Goal: Task Accomplishment & Management: Complete application form

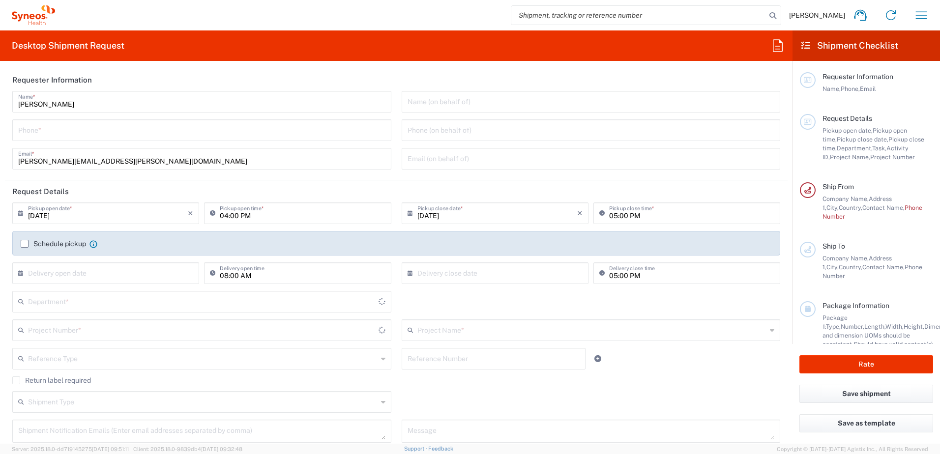
type input "8480"
type input "[GEOGRAPHIC_DATA]"
type input "Syneos Health d.o.o. [GEOGRAPHIC_DATA]-[GEOGRAPHIC_DATA]"
click at [100, 218] on input "[DATE]" at bounding box center [108, 212] width 160 height 17
click at [77, 284] on span "15" at bounding box center [78, 289] width 15 height 14
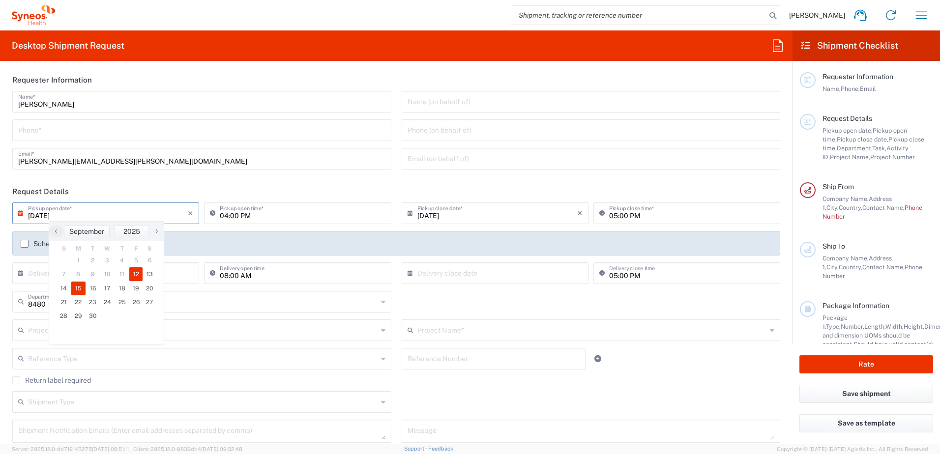
type input "[DATE]"
click at [245, 214] on input "04:00 PM" at bounding box center [302, 212] width 165 height 17
click at [215, 214] on icon at bounding box center [215, 214] width 10 height 16
click at [213, 213] on icon at bounding box center [215, 214] width 10 height 16
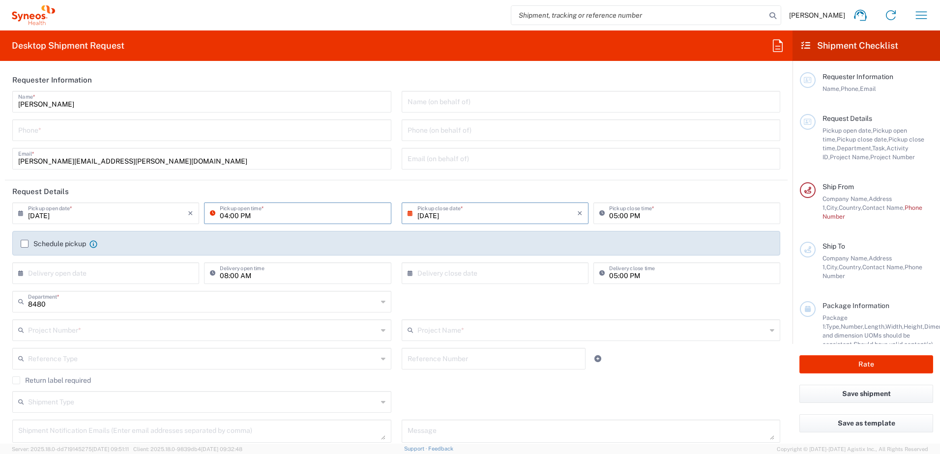
click at [211, 212] on icon at bounding box center [215, 214] width 10 height 16
click at [306, 214] on input "04:00 PM" at bounding box center [302, 212] width 165 height 17
click at [218, 224] on div "04:00 PM Pickup open time *" at bounding box center [298, 217] width 192 height 29
click at [250, 218] on input "04:00 PM" at bounding box center [302, 212] width 165 height 17
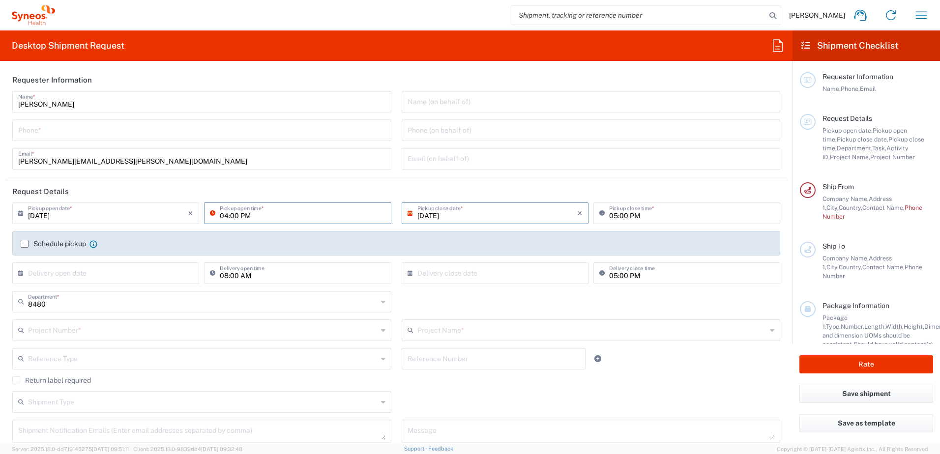
click at [281, 219] on input "04:00 PM" at bounding box center [302, 212] width 165 height 17
click at [831, 12] on span "[PERSON_NAME]" at bounding box center [817, 15] width 56 height 9
click at [923, 20] on icon "button" at bounding box center [922, 15] width 16 height 16
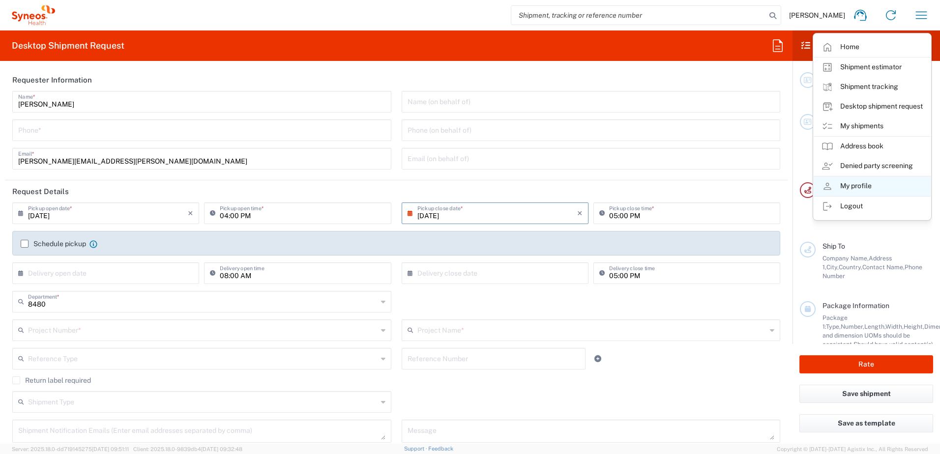
click at [860, 181] on link "My profile" at bounding box center [872, 187] width 117 height 20
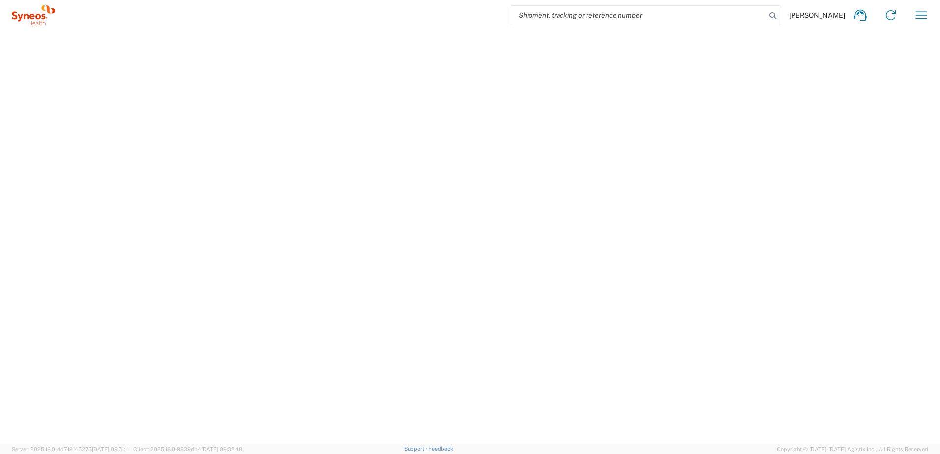
select select "RS"
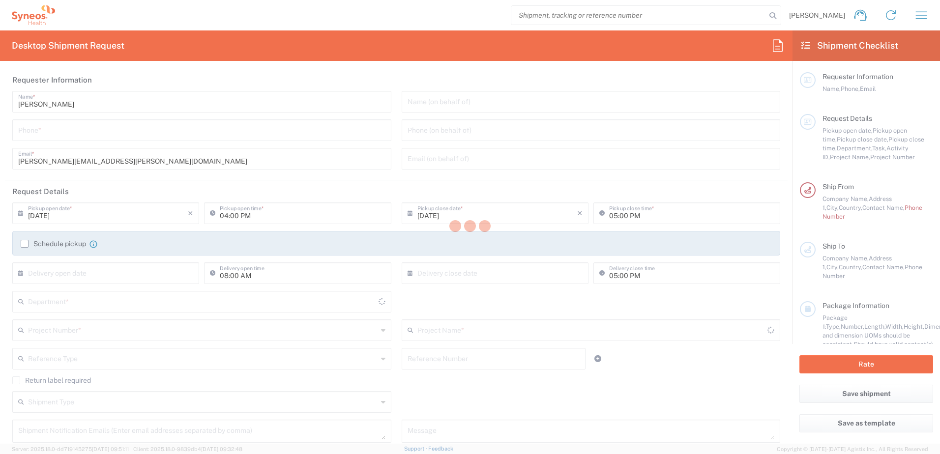
type input "8480"
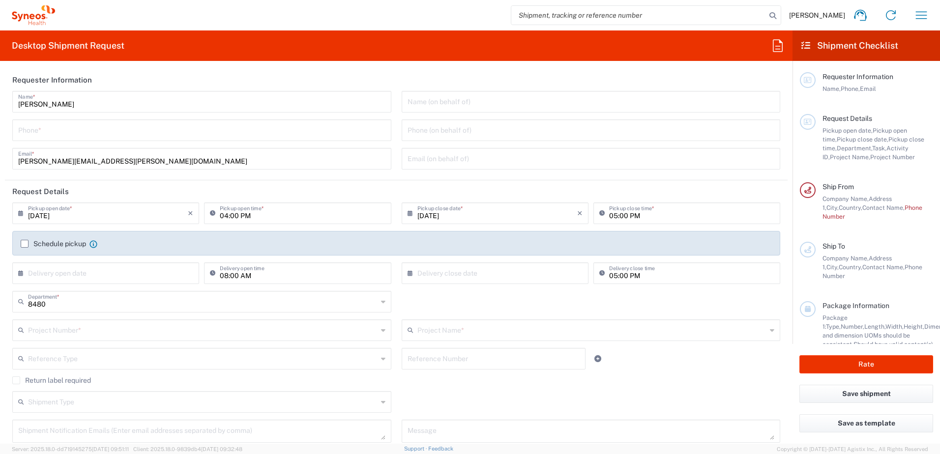
click at [213, 211] on icon at bounding box center [215, 214] width 10 height 16
click at [244, 217] on input "04:00 PM" at bounding box center [302, 212] width 165 height 17
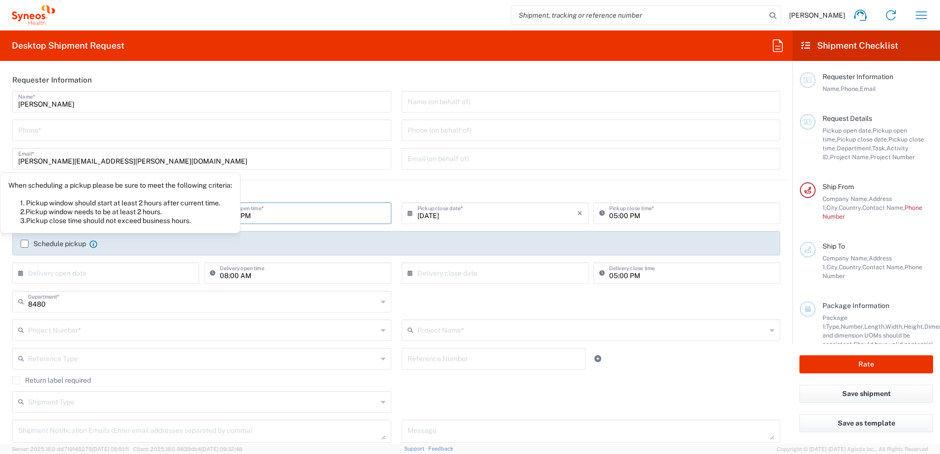
click at [55, 244] on label "Schedule pickup" at bounding box center [53, 244] width 65 height 8
click at [25, 244] on input "Schedule pickup" at bounding box center [25, 244] width 0 height 0
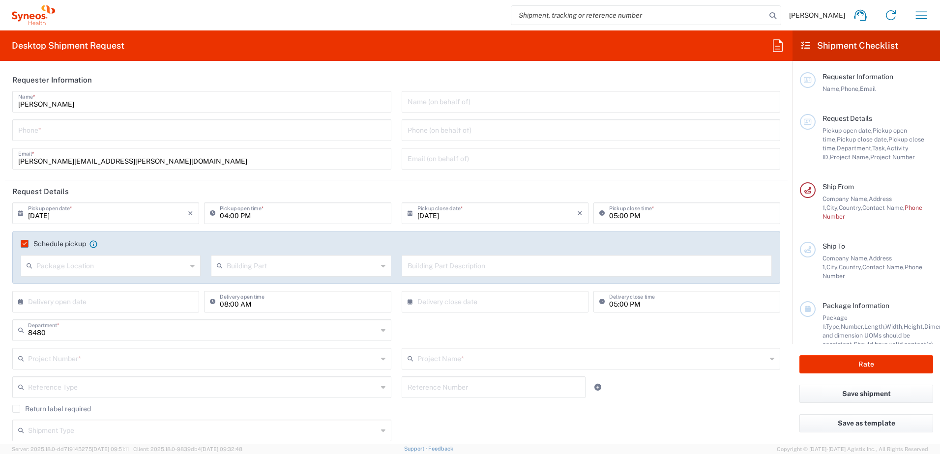
click at [62, 264] on input "text" at bounding box center [111, 265] width 150 height 17
click at [165, 226] on div "[DATE] × Pickup open date * Cancel Apply" at bounding box center [106, 217] width 192 height 29
click at [231, 268] on input "text" at bounding box center [302, 265] width 150 height 17
click at [234, 333] on span "Floor" at bounding box center [299, 335] width 177 height 15
type input "Floor"
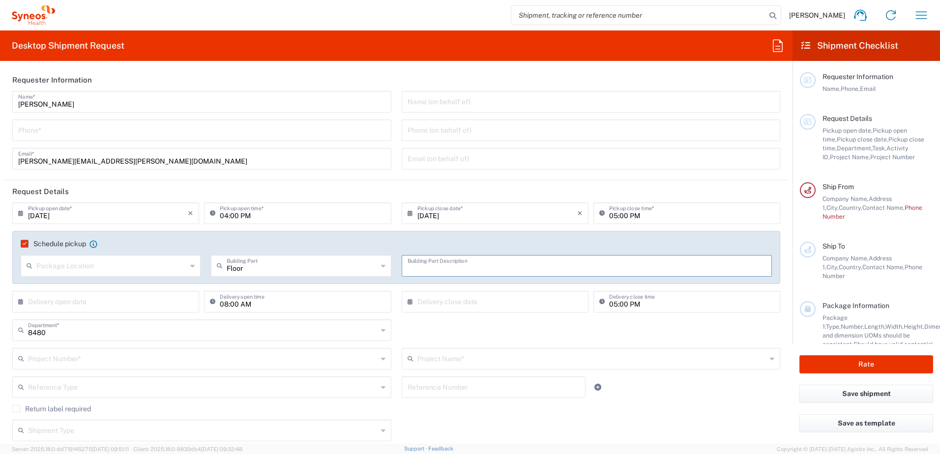
click at [426, 267] on input "text" at bounding box center [587, 265] width 359 height 17
type input "8"
drag, startPoint x: 426, startPoint y: 267, endPoint x: 356, endPoint y: 271, distance: 69.9
click at [396, 266] on div "8 Building Part Description" at bounding box center [586, 269] width 381 height 29
type input "Floor"
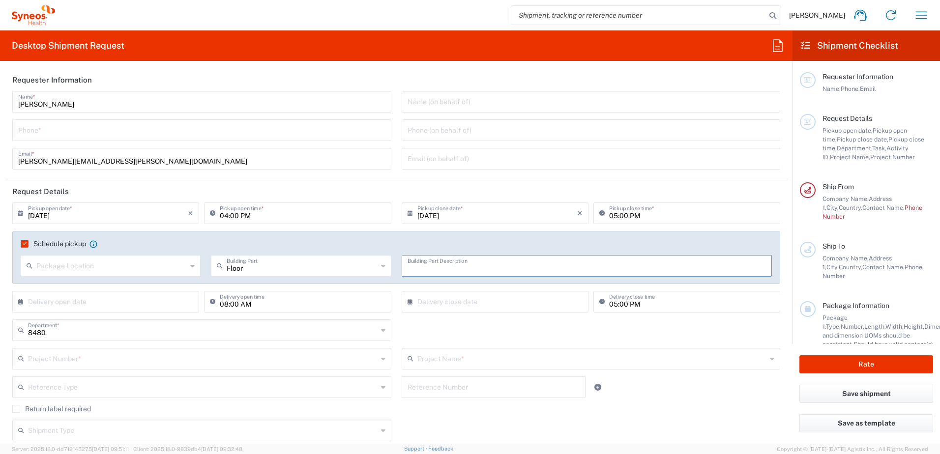
click at [271, 269] on input "Floor" at bounding box center [302, 265] width 150 height 17
click at [115, 259] on input "text" at bounding box center [111, 265] width 150 height 17
type input "Floor"
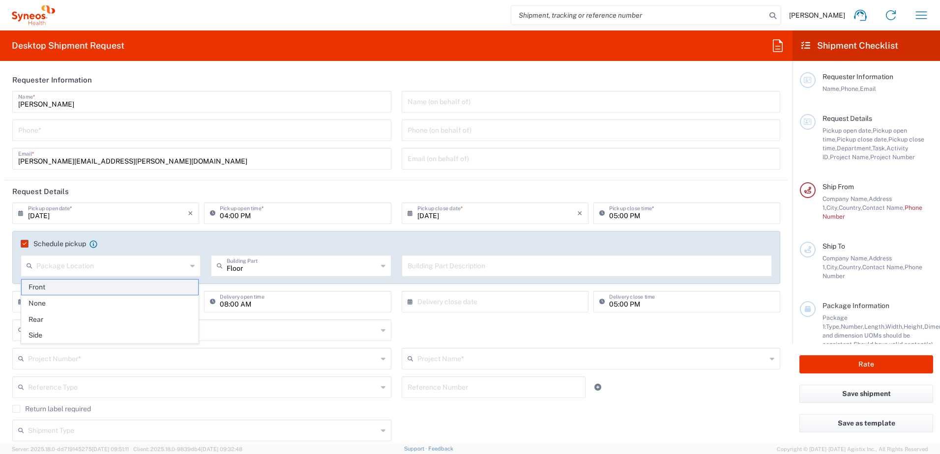
click at [87, 285] on span "Front" at bounding box center [110, 287] width 177 height 15
type input "Front"
click at [248, 262] on input "text" at bounding box center [302, 265] width 150 height 17
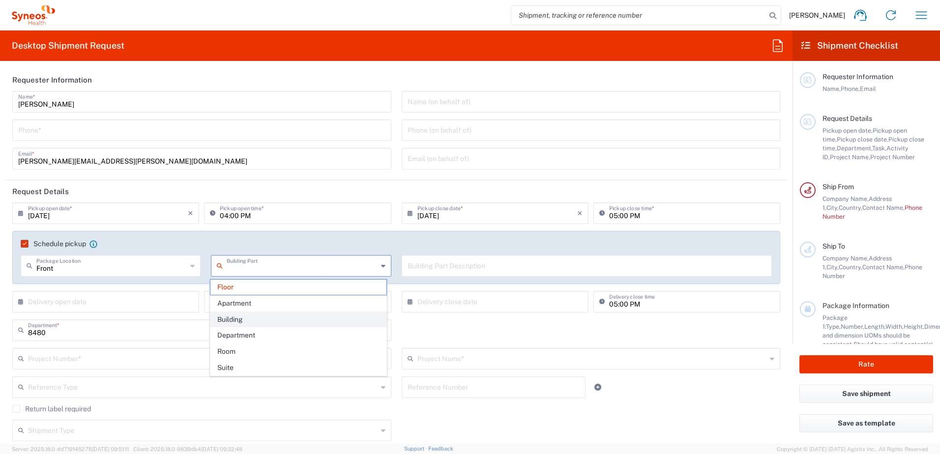
click at [242, 314] on span "Building" at bounding box center [299, 319] width 177 height 15
type input "Building"
click at [440, 268] on input "text" at bounding box center [587, 265] width 359 height 17
type input "9th Floor Reception"
click at [496, 221] on div "[DATE] × Pickup close date *" at bounding box center [495, 214] width 187 height 22
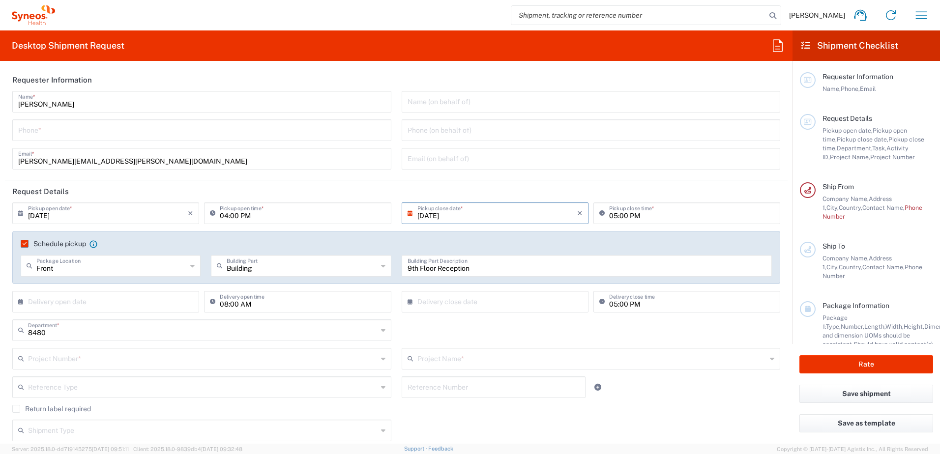
click at [474, 216] on input "[DATE]" at bounding box center [498, 212] width 160 height 17
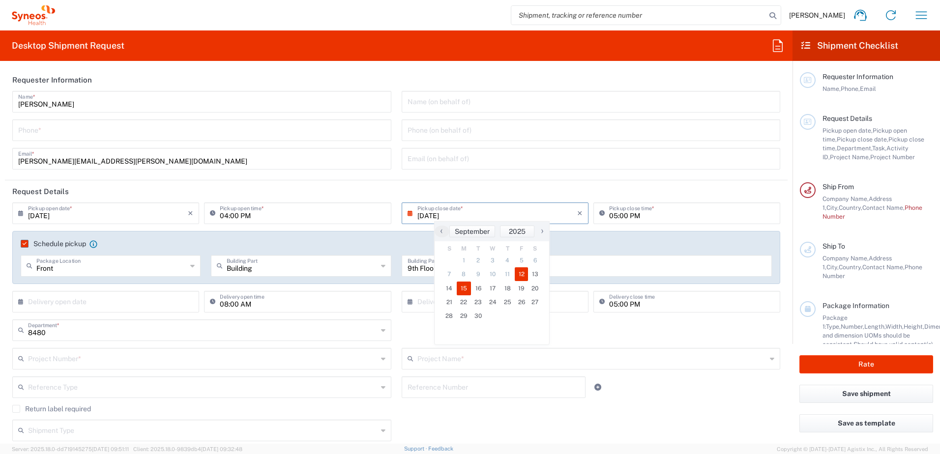
click at [464, 288] on span "15" at bounding box center [464, 289] width 15 height 14
type input "[DATE]"
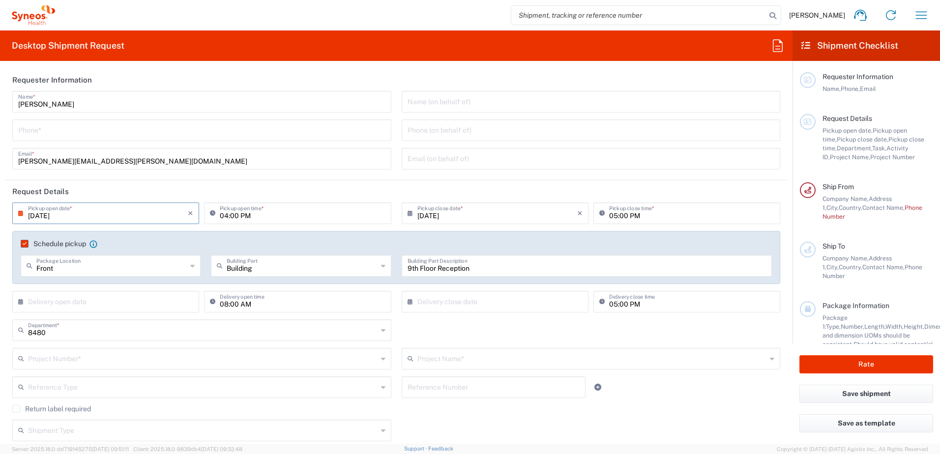
click at [647, 214] on input "05:00 PM" at bounding box center [691, 212] width 165 height 17
click at [293, 212] on input "04:00 PM" at bounding box center [302, 212] width 165 height 17
type input "08:00 PM"
click at [400, 325] on div "8480 Department * 8480 3000 3100 3109 3110 3111 3112 3125 3130 3135 3136 3150 3…" at bounding box center [396, 334] width 779 height 29
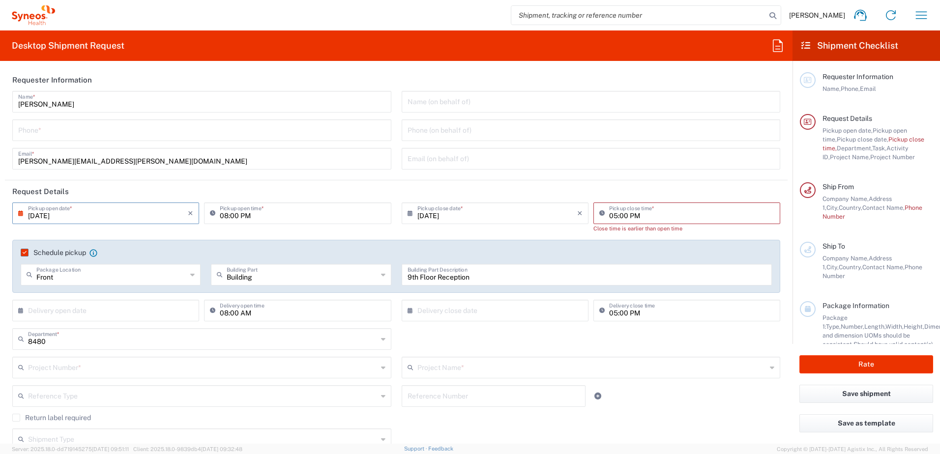
click at [112, 310] on input "text" at bounding box center [108, 309] width 160 height 17
click at [429, 339] on div "8480 Department * 8480 3000 3100 3109 3110 3111 3112 3125 3130 3135 3136 3150 3…" at bounding box center [396, 343] width 779 height 29
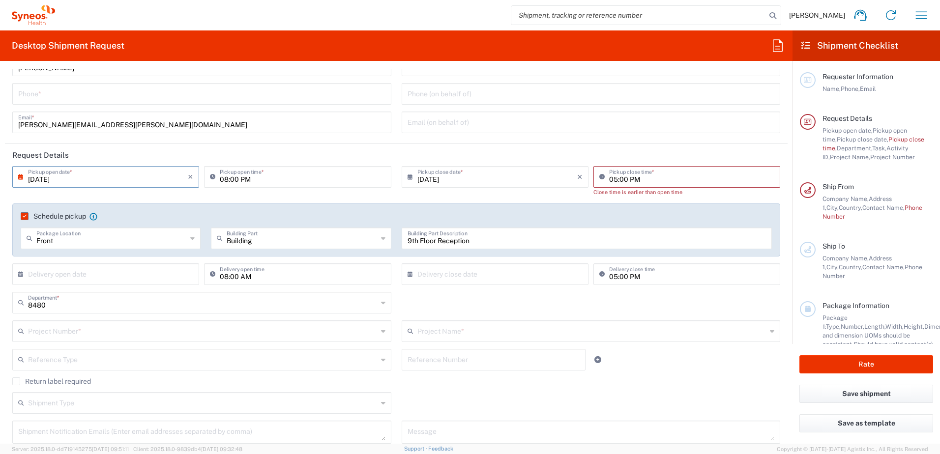
scroll to position [98, 0]
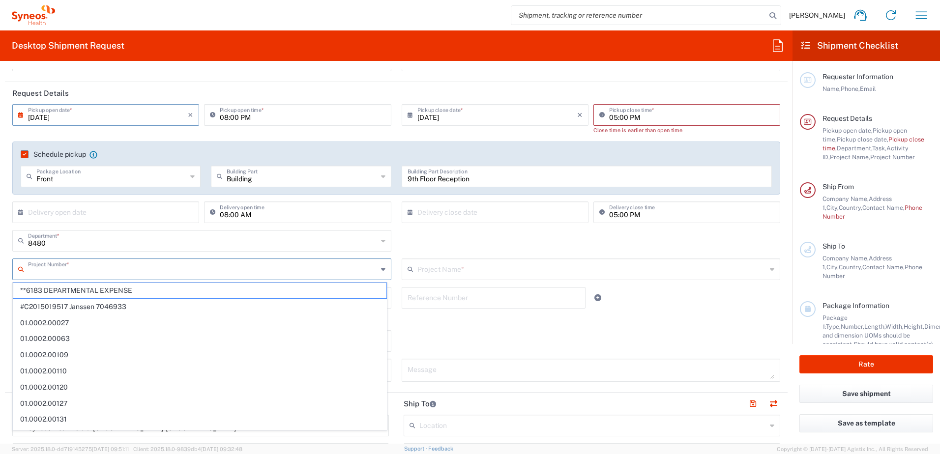
click at [246, 268] on input "text" at bounding box center [203, 268] width 350 height 17
